Goal: Task Accomplishment & Management: Manage account settings

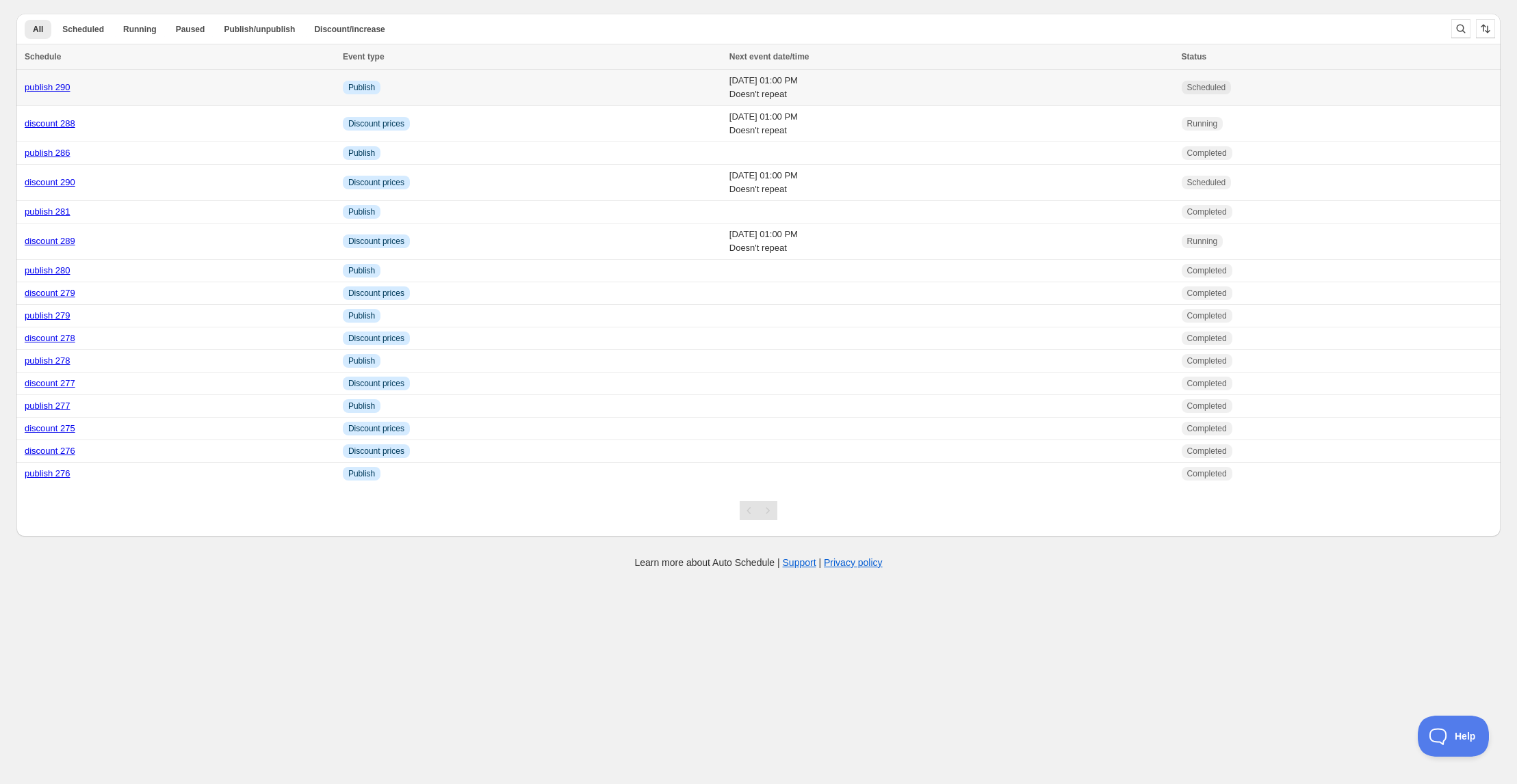
click at [52, 85] on link "publish 290" at bounding box center [47, 87] width 46 height 11
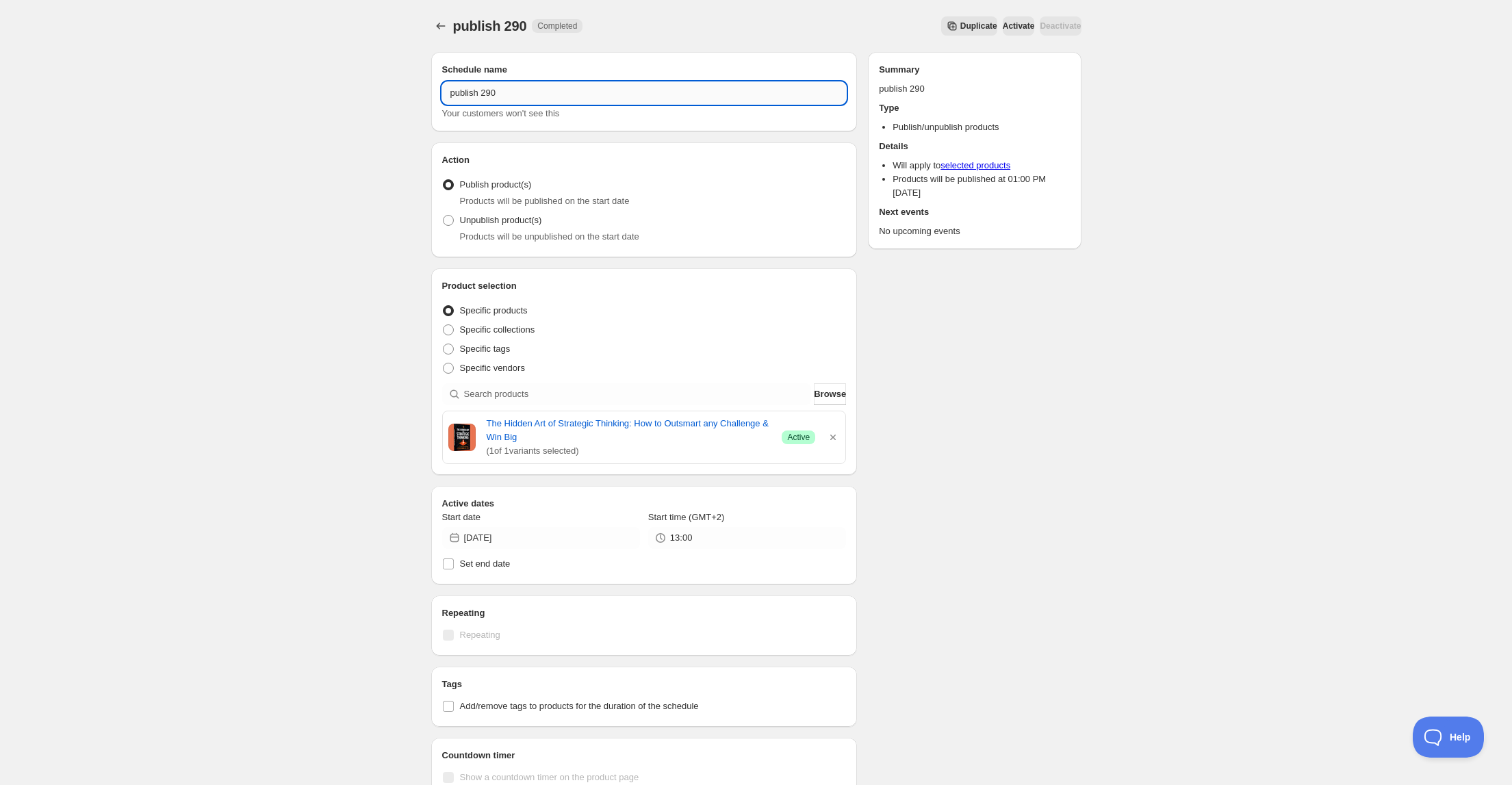
click at [498, 95] on input "publish 290" at bounding box center [644, 92] width 404 height 22
type input "publish 291"
click at [836, 435] on icon "button" at bounding box center [833, 437] width 14 height 14
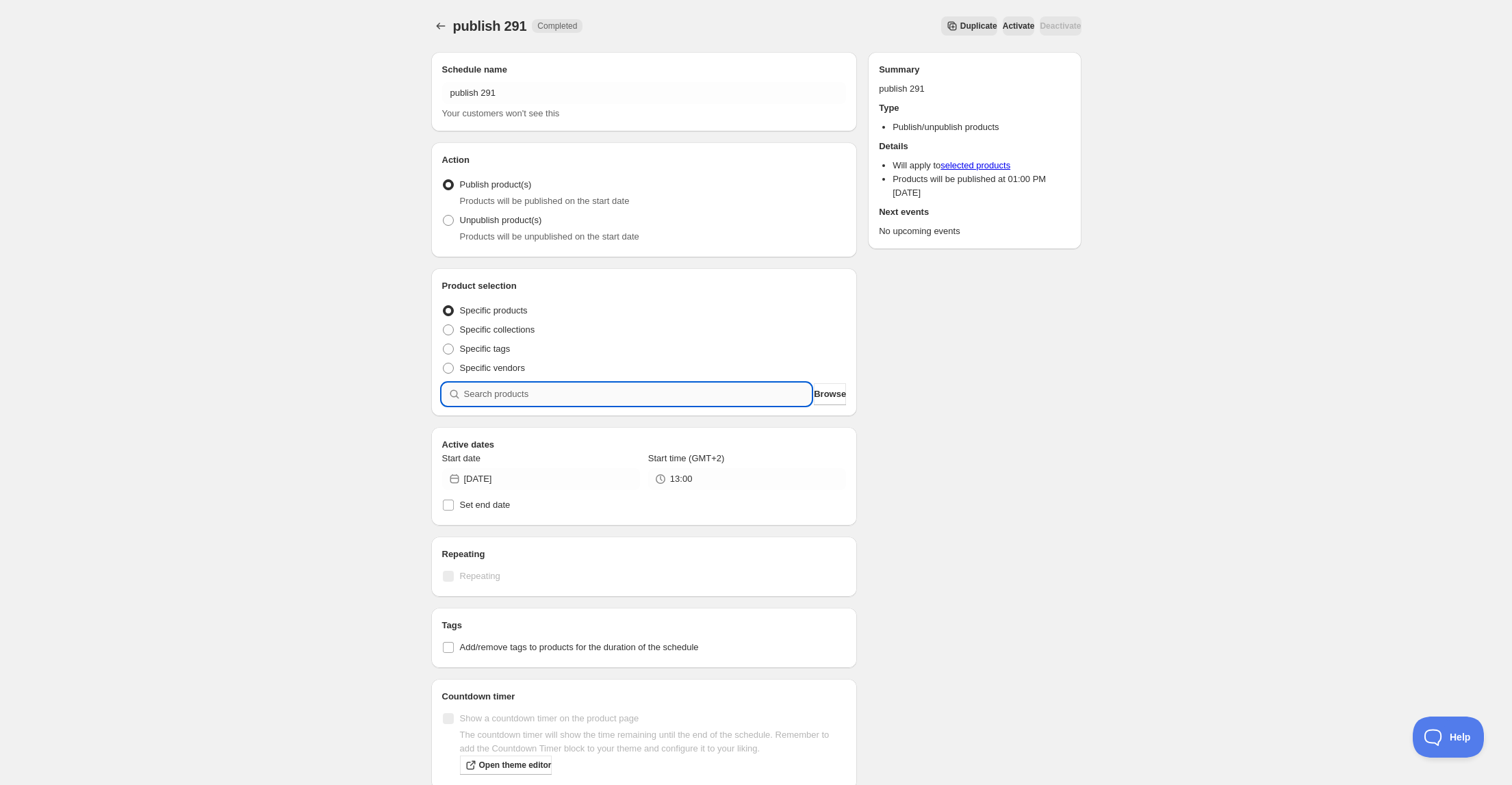
click at [668, 391] on input "search" at bounding box center [637, 394] width 348 height 22
type input "sp"
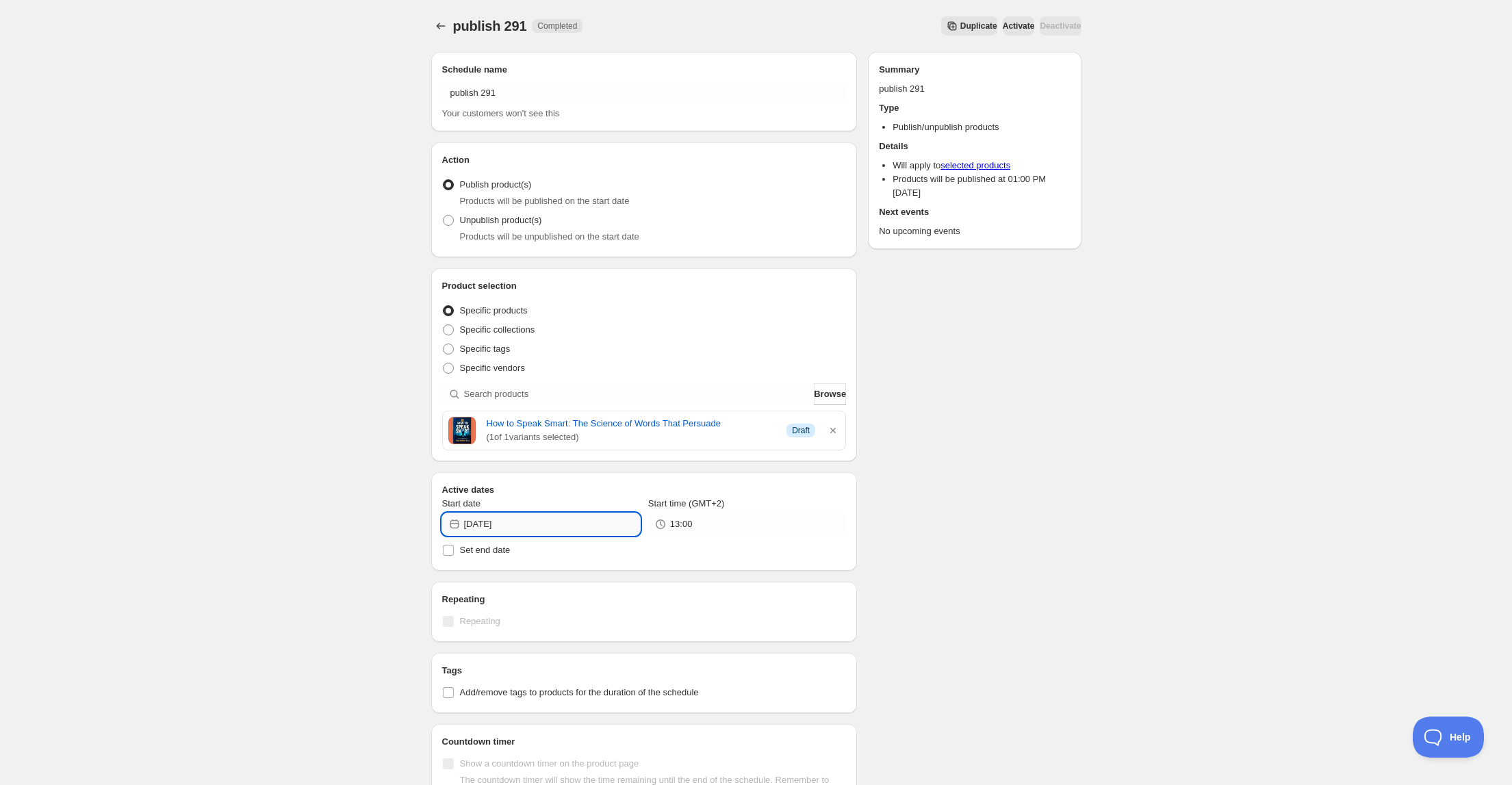
click at [555, 524] on input "[DATE]" at bounding box center [551, 524] width 176 height 22
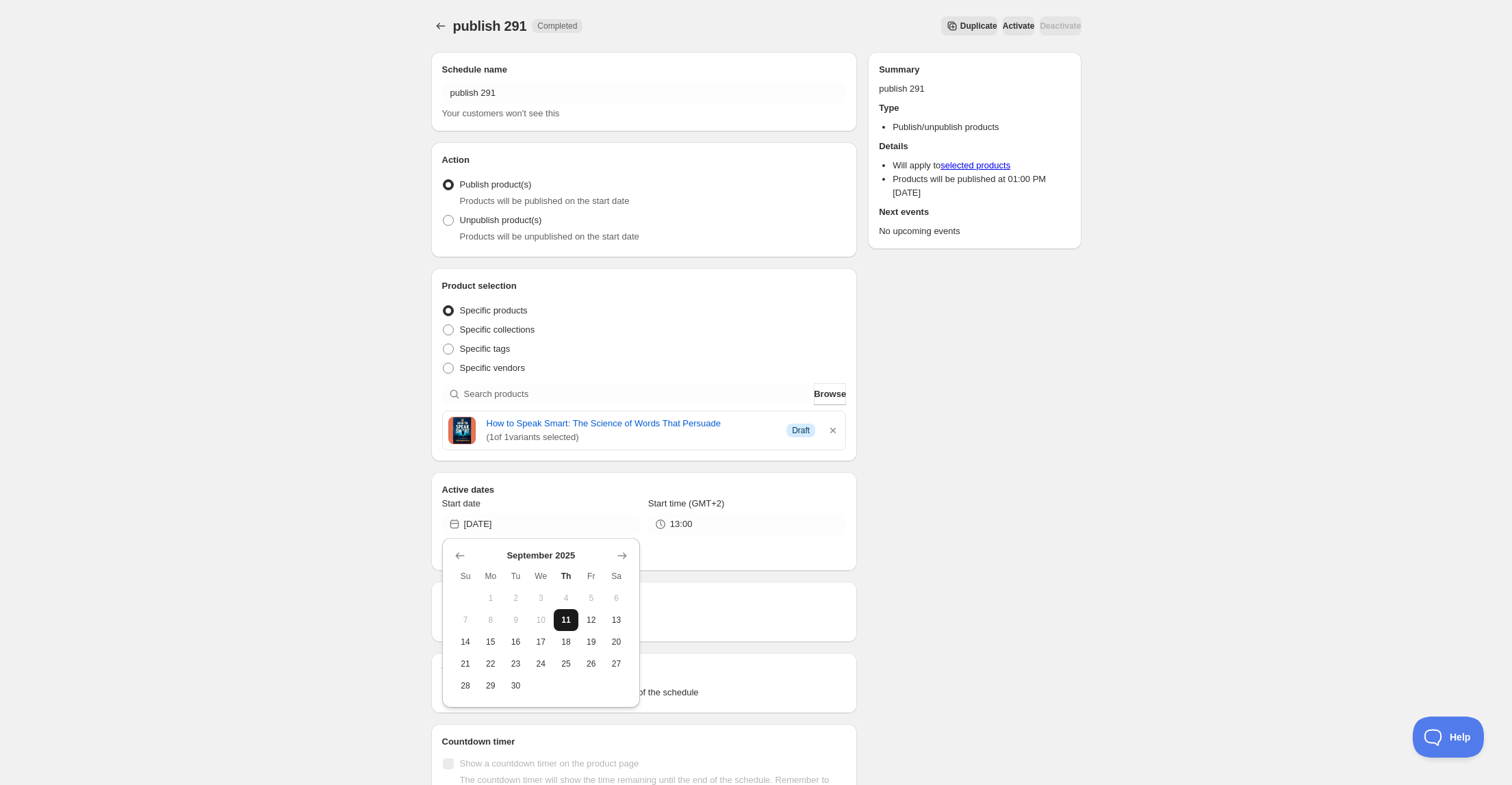
click at [564, 619] on span "11" at bounding box center [566, 620] width 15 height 11
type input "[DATE]"
click at [438, 26] on icon "Schedules" at bounding box center [440, 26] width 9 height 7
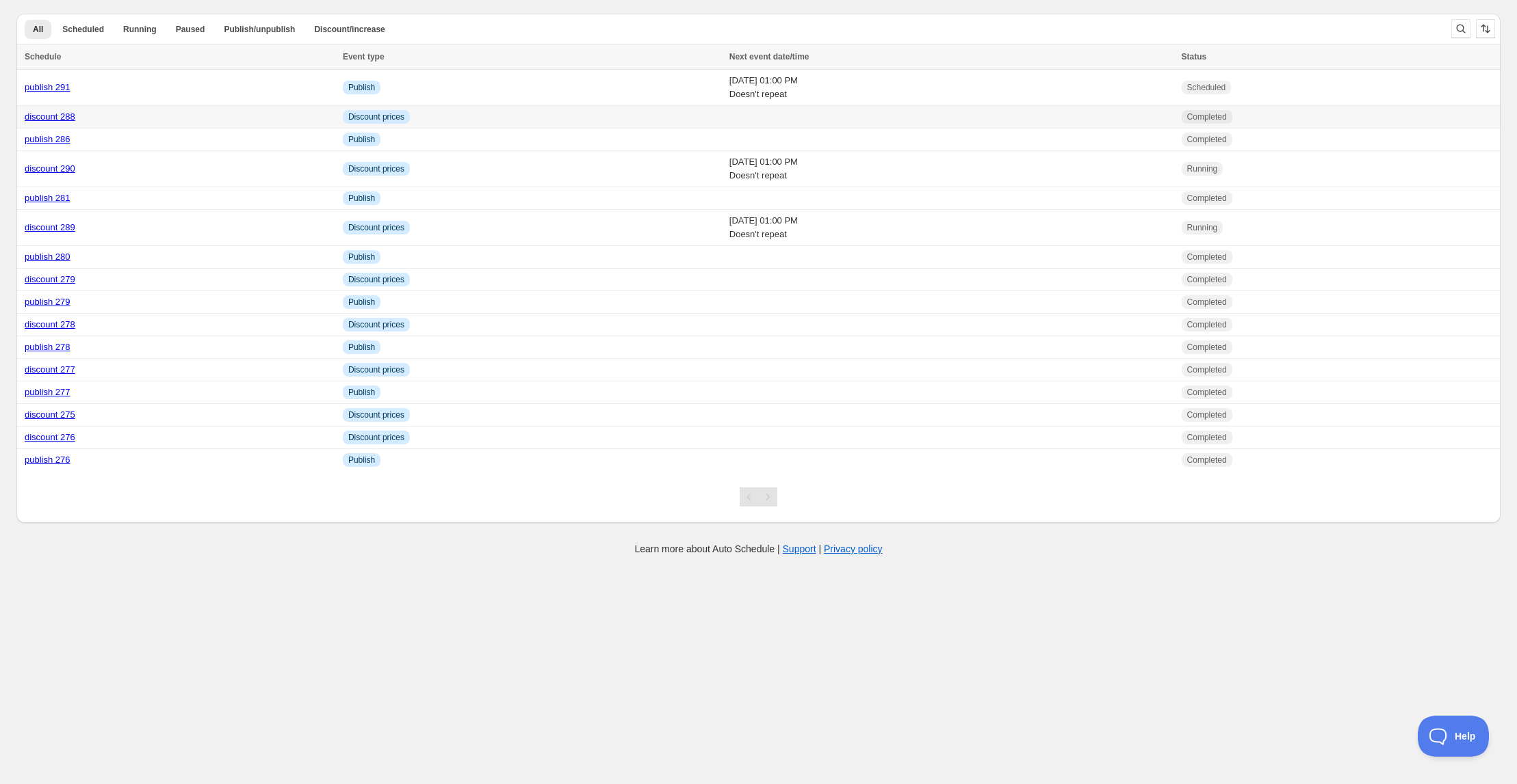
click at [61, 115] on link "discount 288" at bounding box center [50, 116] width 51 height 11
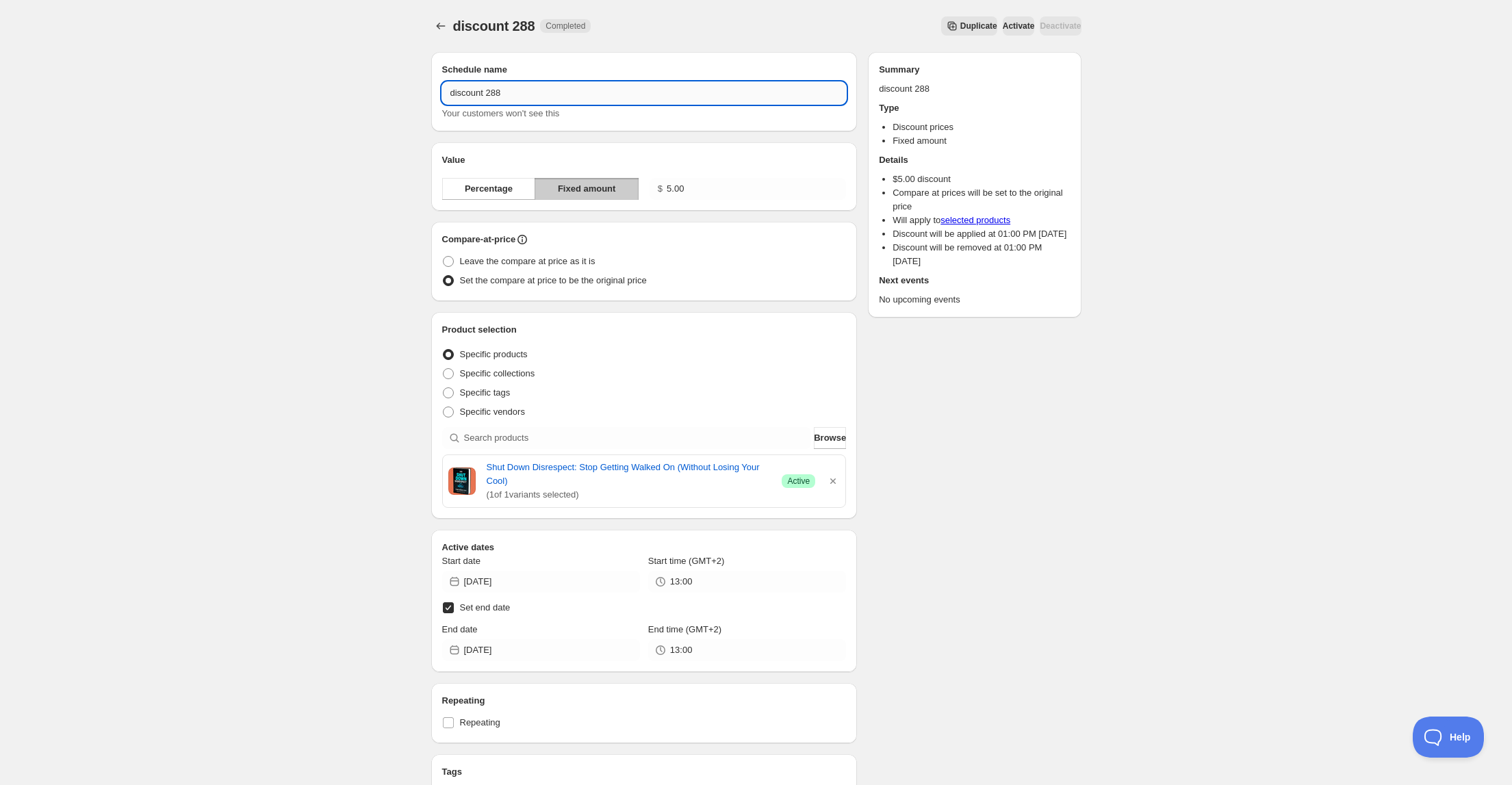
drag, startPoint x: 490, startPoint y: 92, endPoint x: 518, endPoint y: 89, distance: 28.2
click at [518, 89] on input "discount 288" at bounding box center [644, 92] width 404 height 22
type input "discount 291"
drag, startPoint x: 832, startPoint y: 480, endPoint x: 818, endPoint y: 477, distance: 14.3
click at [833, 480] on icon "button" at bounding box center [833, 481] width 14 height 14
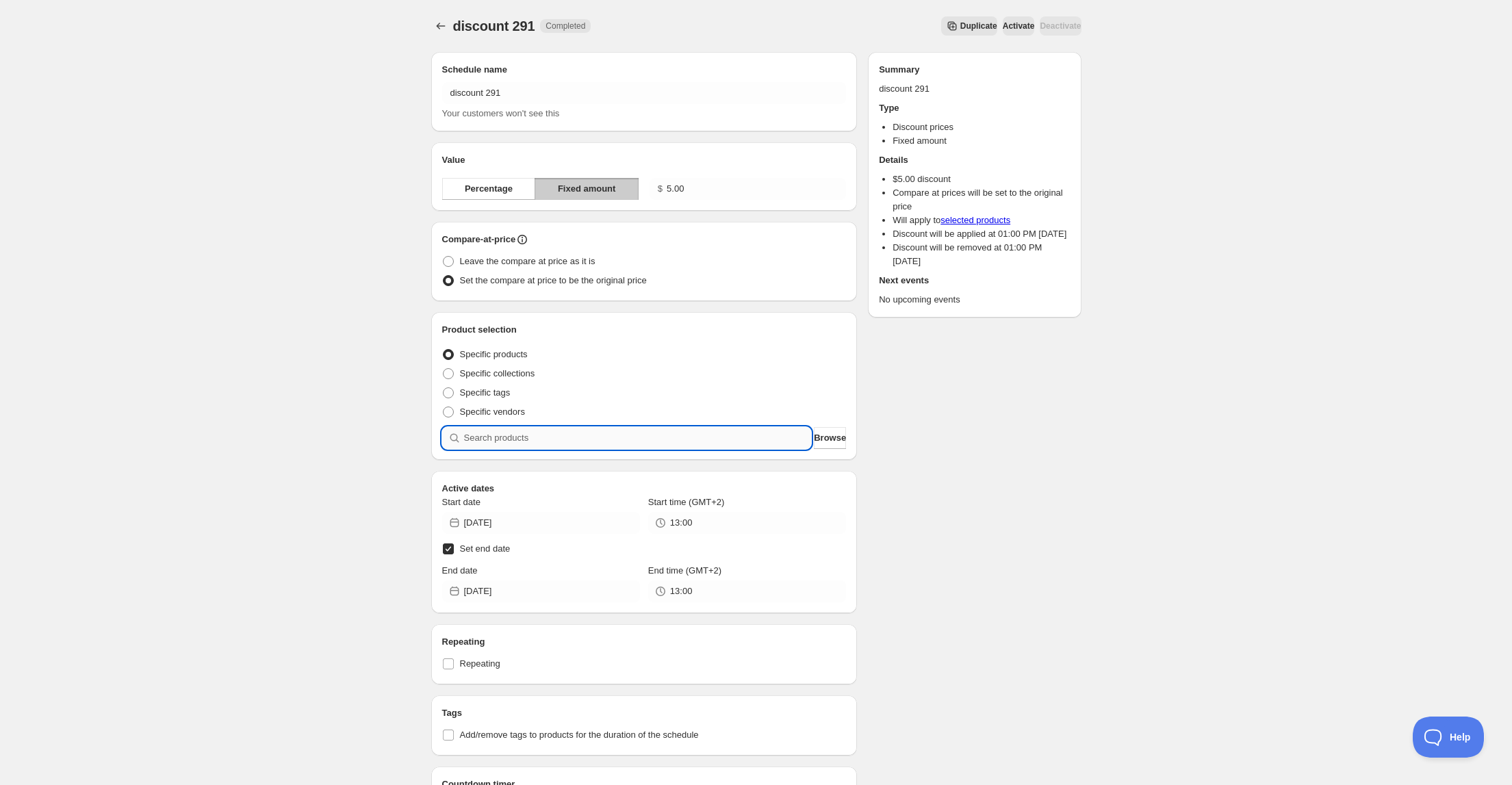
click at [650, 444] on input "search" at bounding box center [637, 438] width 348 height 22
type input "s"
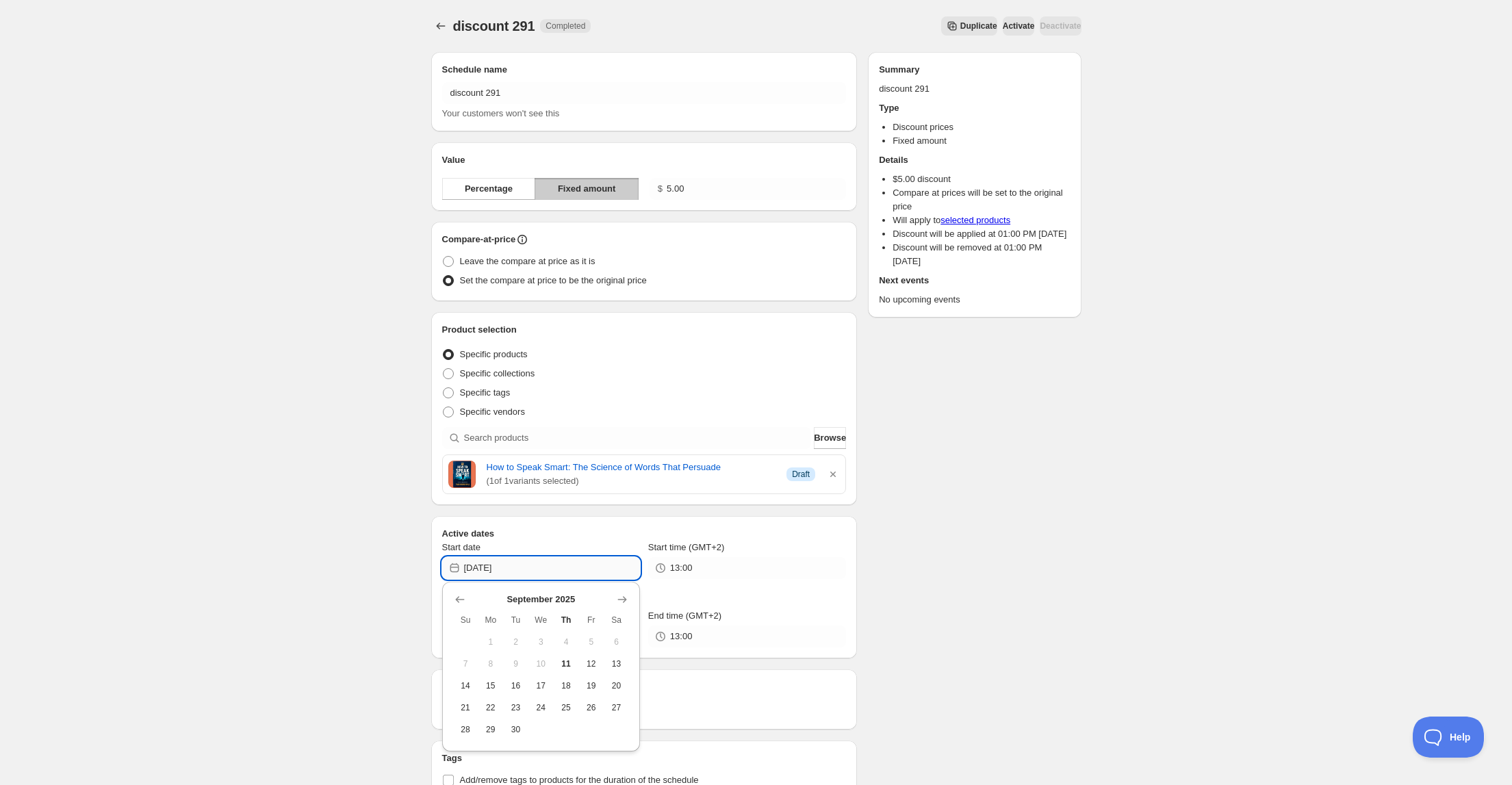
click at [557, 572] on input "[DATE]" at bounding box center [551, 568] width 176 height 22
click at [568, 668] on span "11" at bounding box center [566, 664] width 15 height 11
type input "[DATE]"
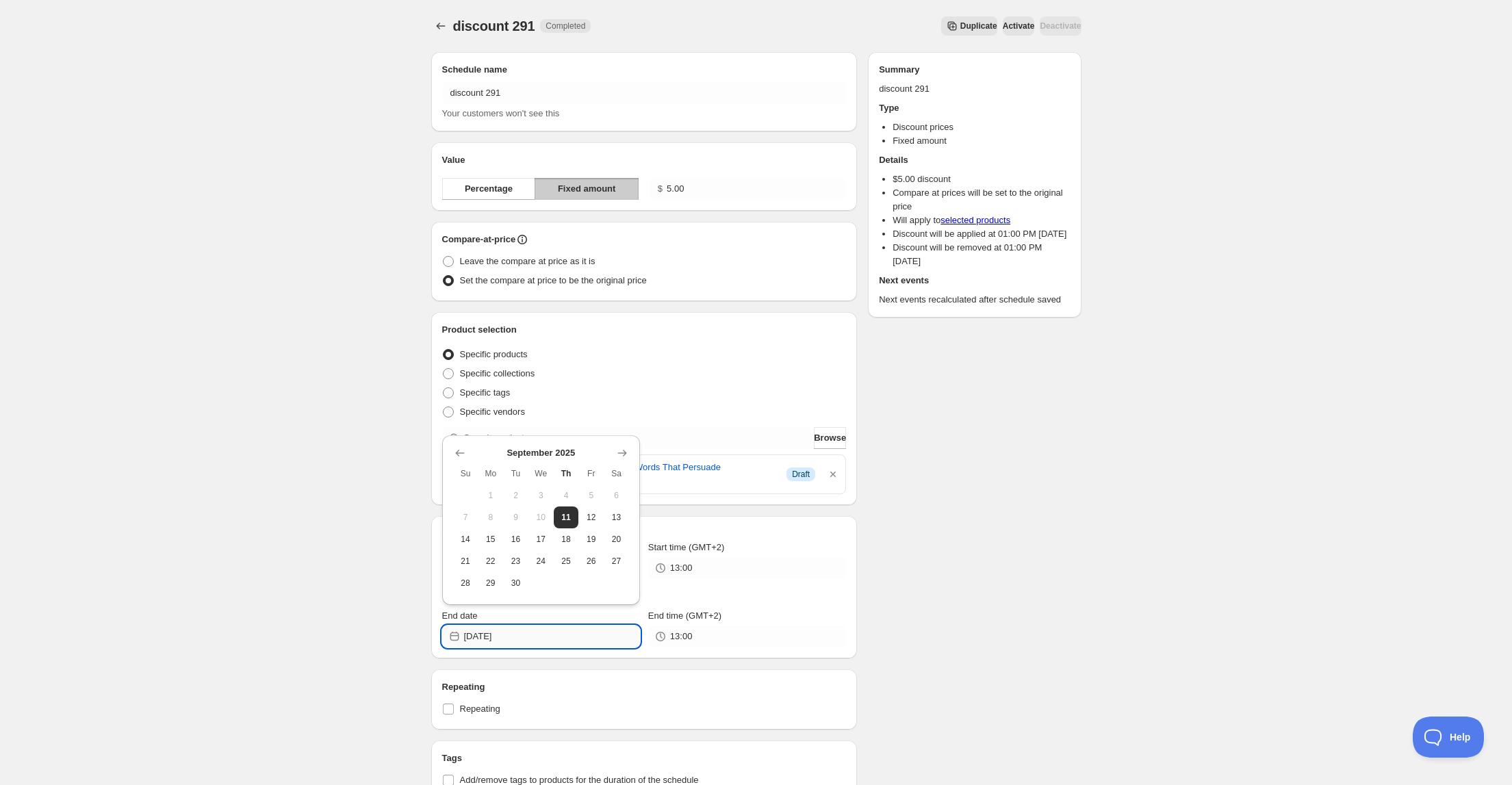
click at [543, 640] on input "[DATE]" at bounding box center [551, 637] width 176 height 22
click at [614, 517] on span "13" at bounding box center [616, 517] width 15 height 11
type input "[DATE]"
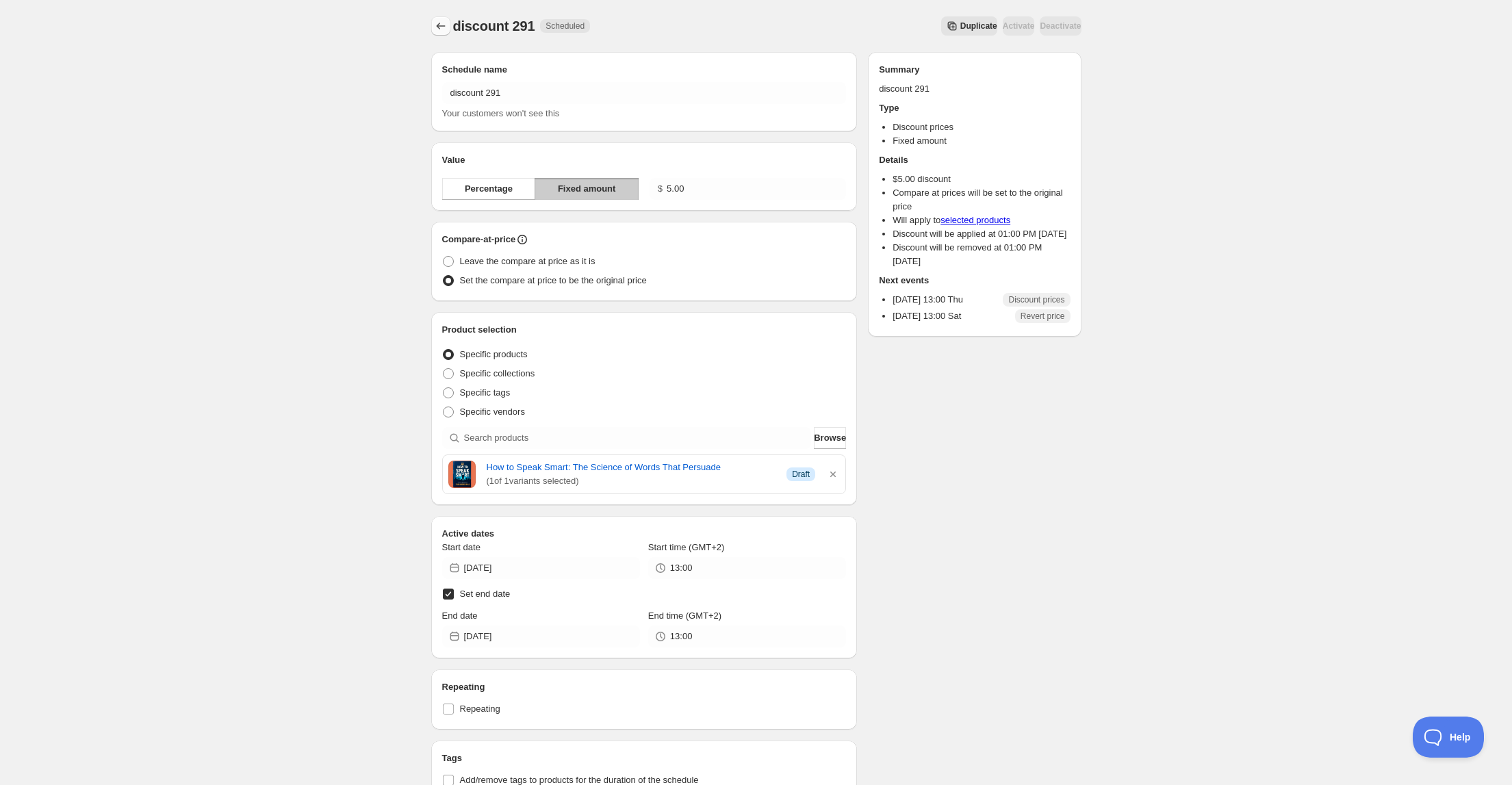
click at [437, 23] on icon "Schedules" at bounding box center [440, 25] width 14 height 14
